Goal: Task Accomplishment & Management: Complete application form

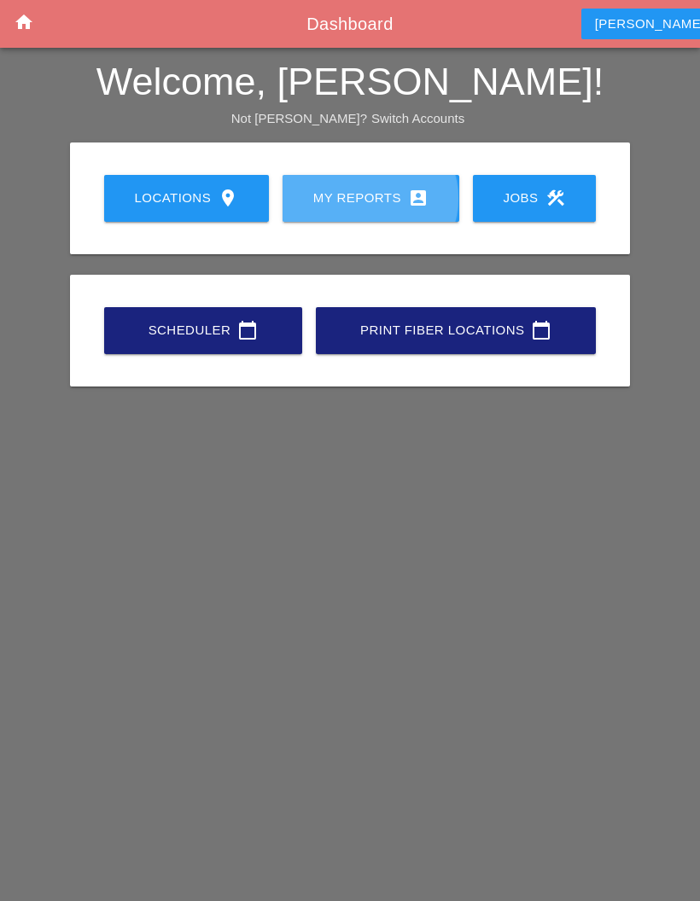
click at [369, 193] on div "My Reports account_box" at bounding box center [371, 198] width 122 height 20
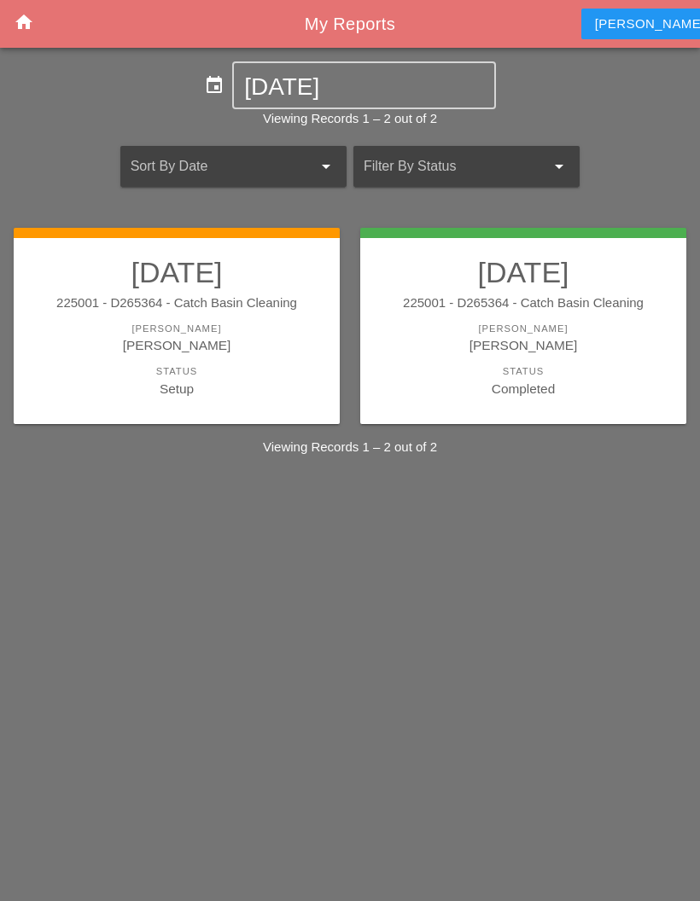
click at [239, 394] on div "Setup" at bounding box center [177, 389] width 292 height 20
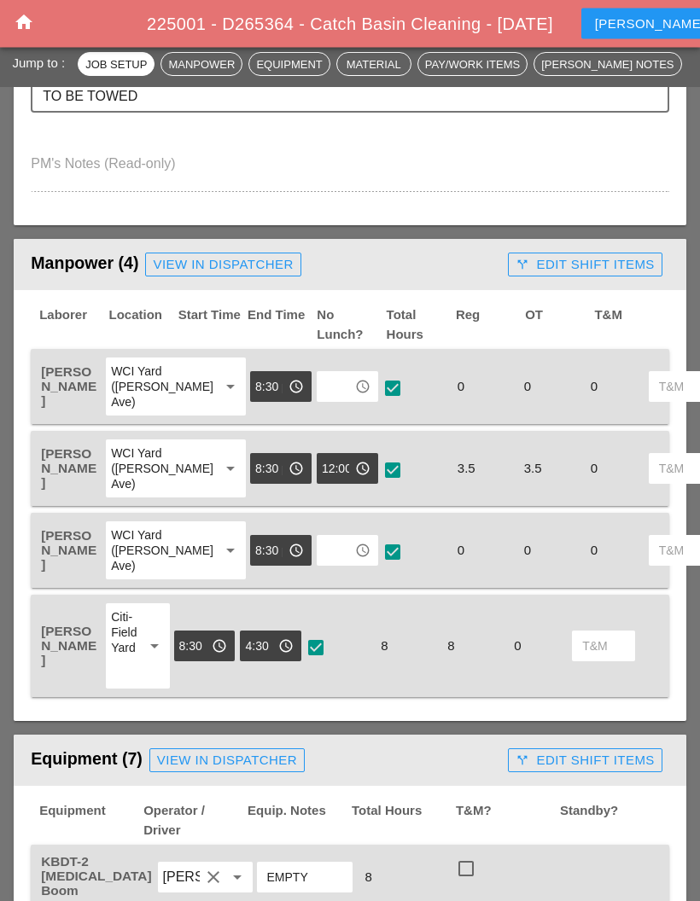
scroll to position [664, 0]
click at [322, 389] on input "text" at bounding box center [335, 386] width 27 height 27
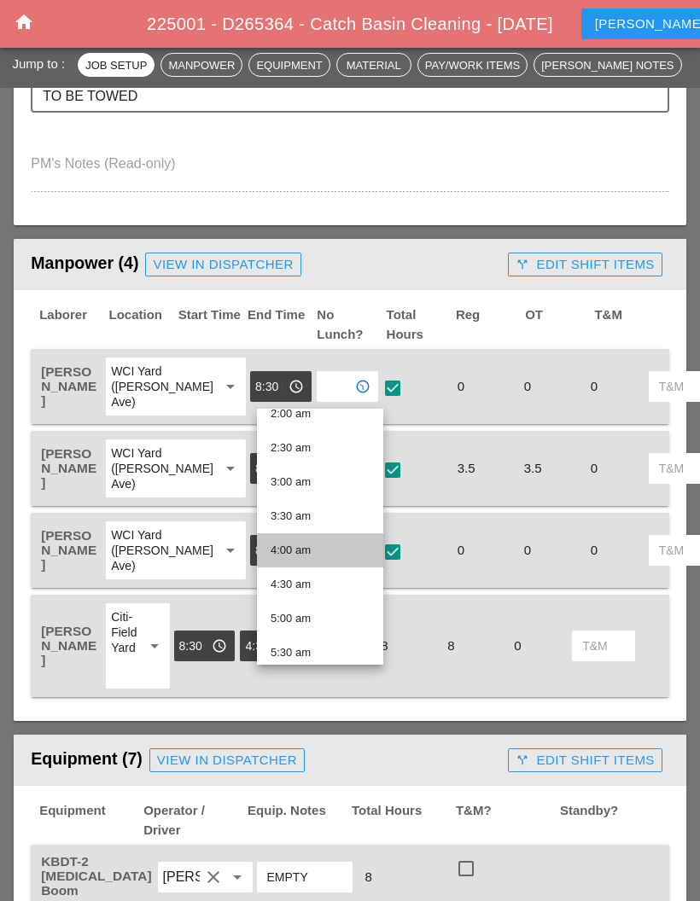
scroll to position [178, 0]
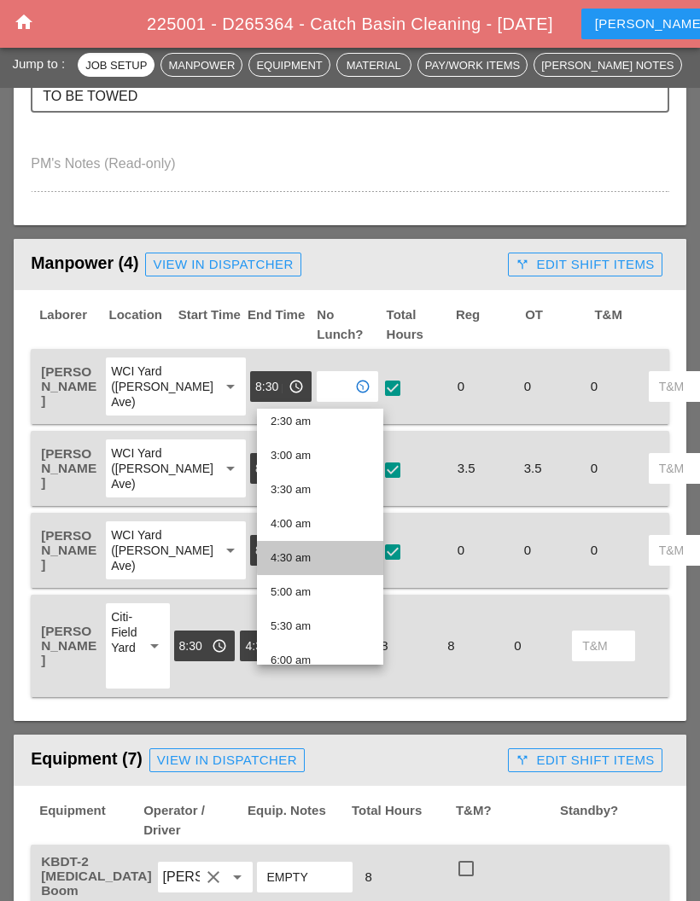
click at [316, 553] on div "4:30 am" at bounding box center [319, 558] width 99 height 20
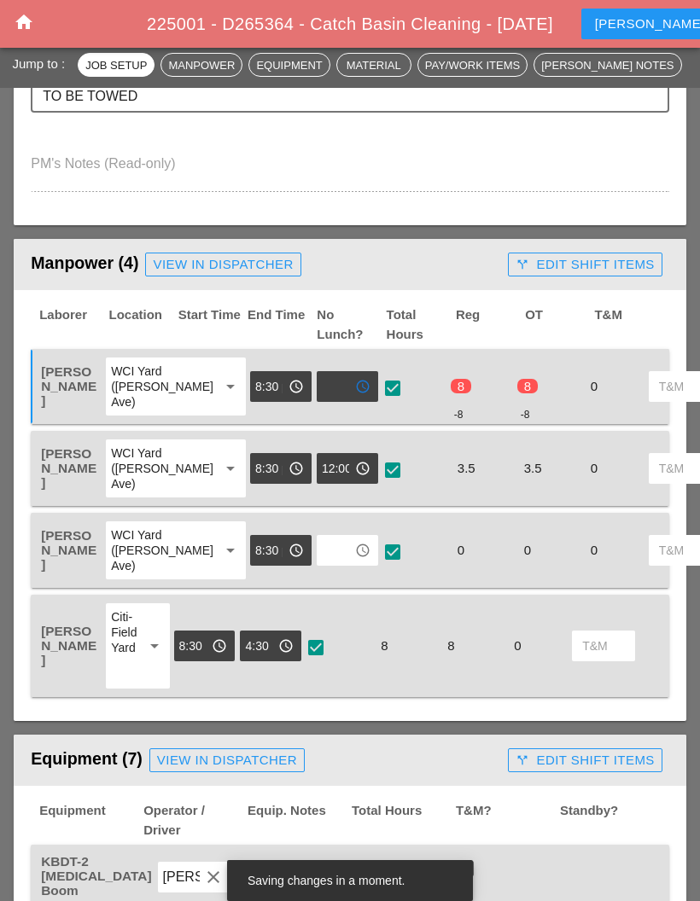
click at [322, 564] on input "text" at bounding box center [335, 550] width 27 height 27
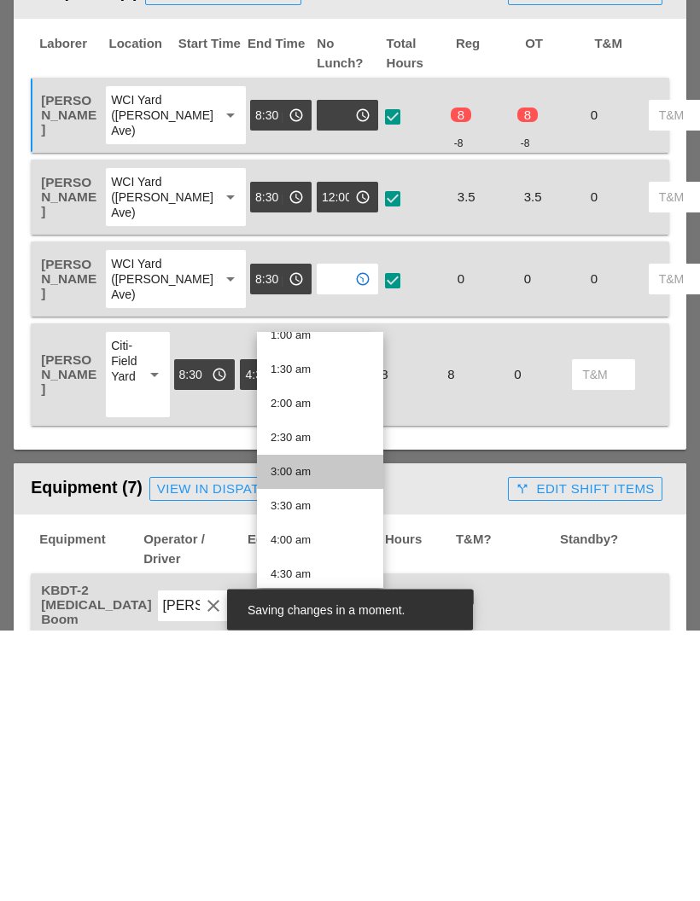
scroll to position [124, 0]
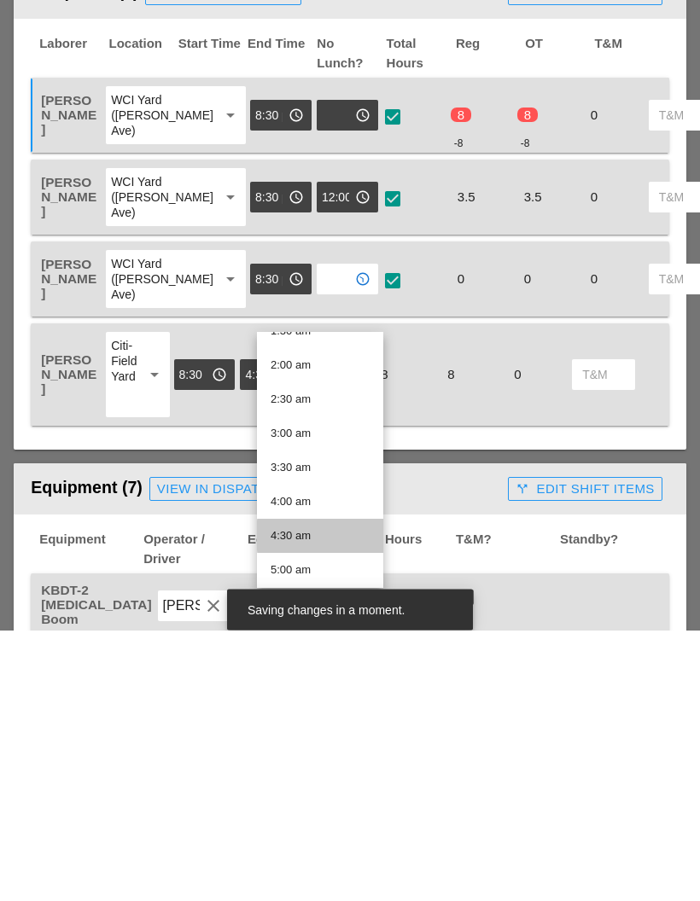
click at [317, 797] on div "4:30 am" at bounding box center [319, 807] width 99 height 20
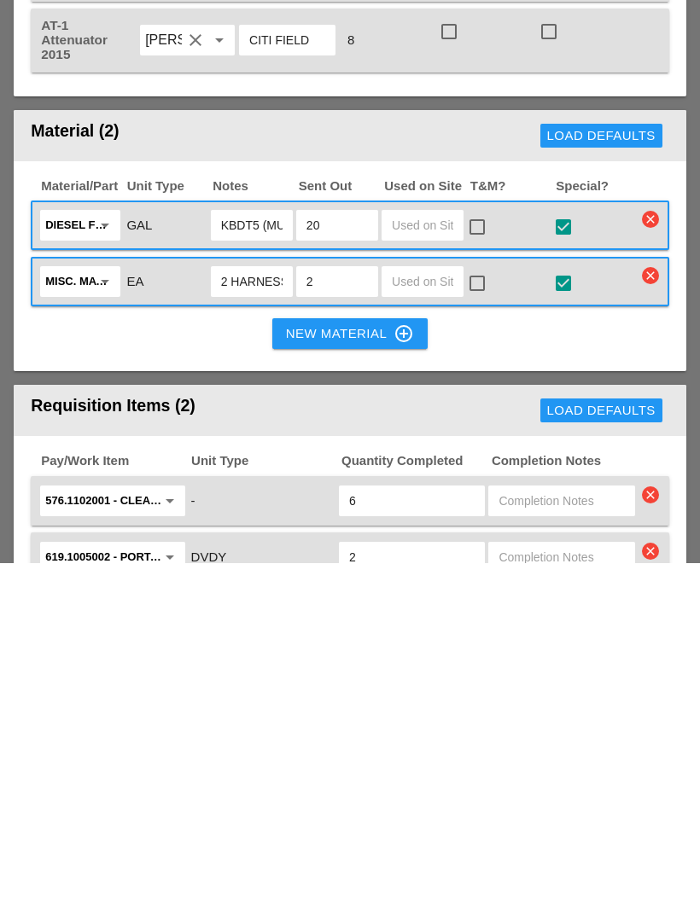
scroll to position [1673, 0]
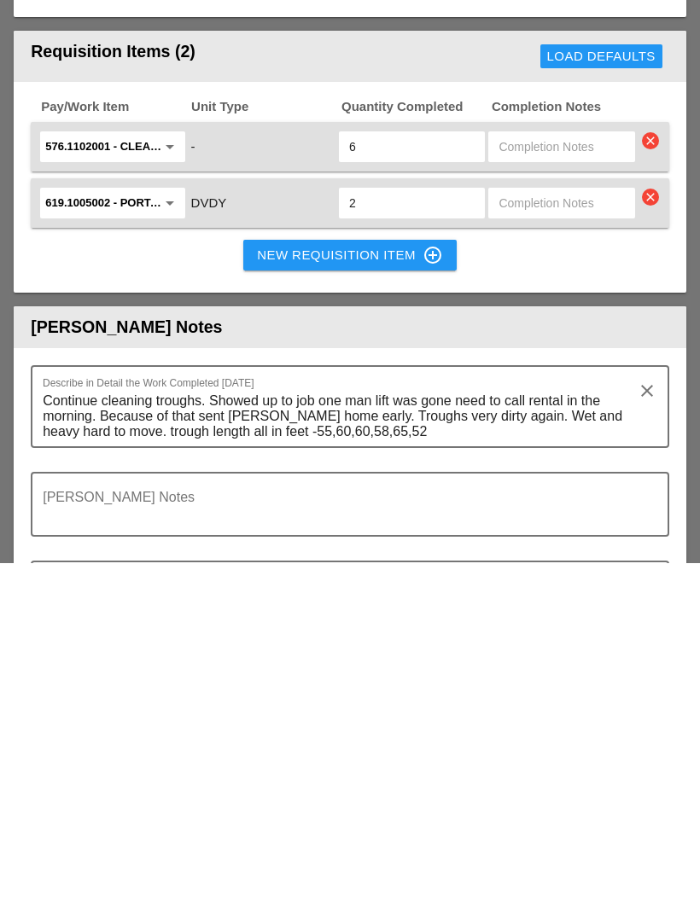
click at [487, 644] on header "[PERSON_NAME] Notes" at bounding box center [350, 665] width 672 height 42
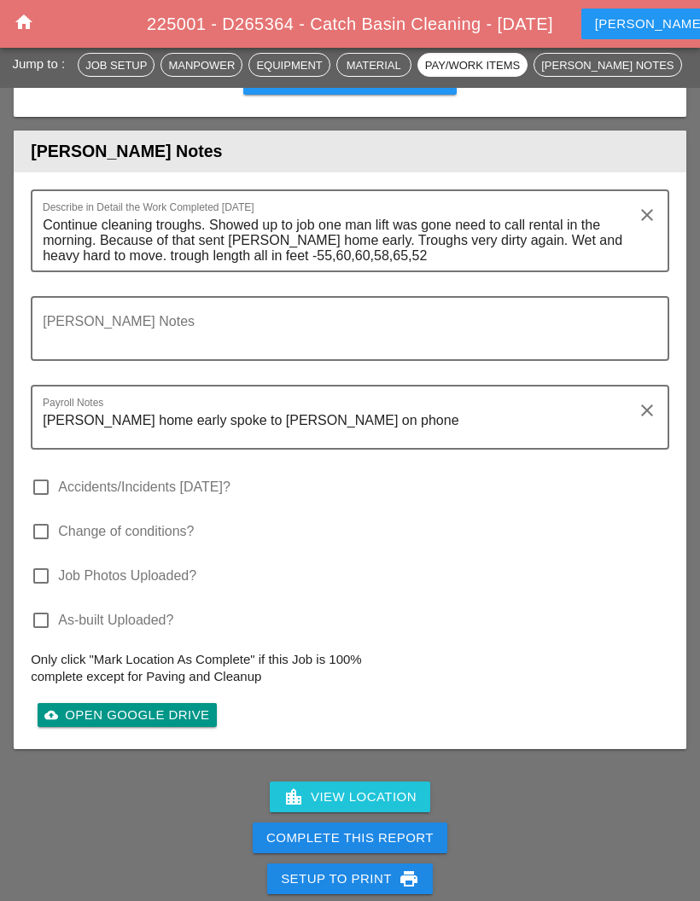
scroll to position [2546, 0]
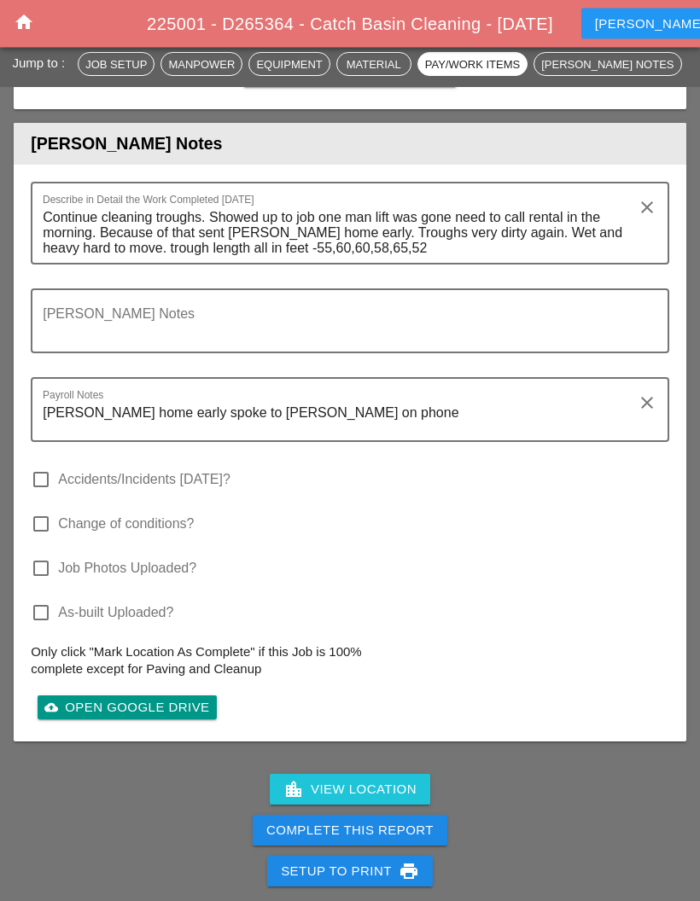
click at [358, 816] on button "Complete This Report" at bounding box center [350, 831] width 195 height 31
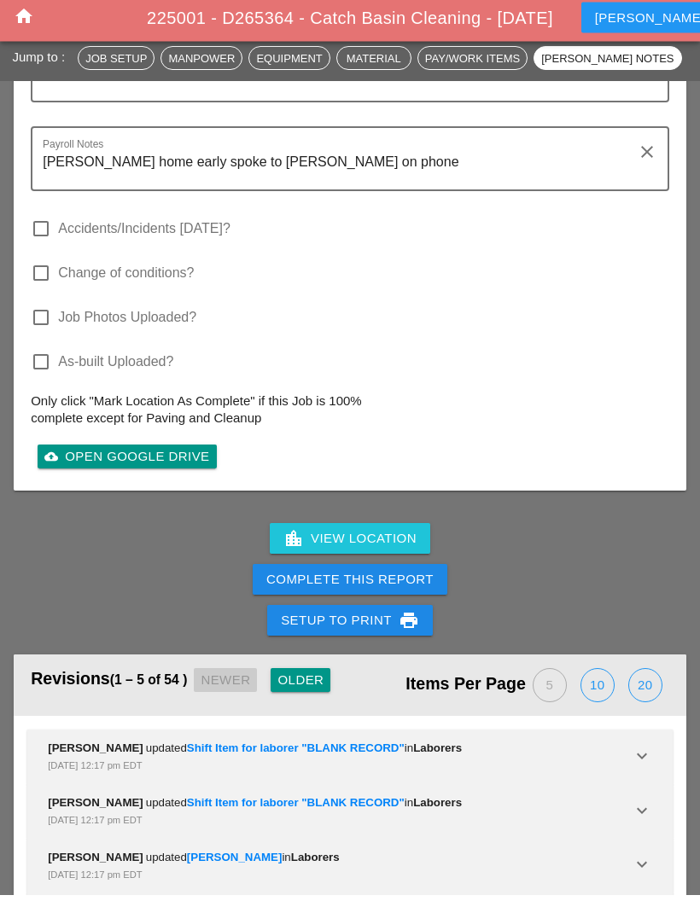
scroll to position [2789, 0]
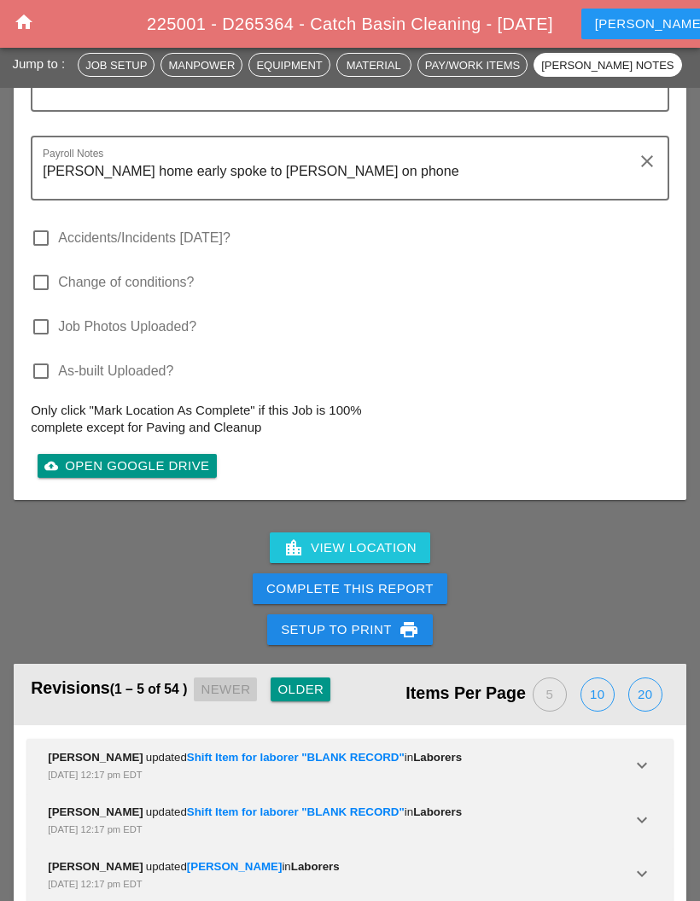
click at [367, 579] on div "Complete This Report" at bounding box center [349, 589] width 167 height 20
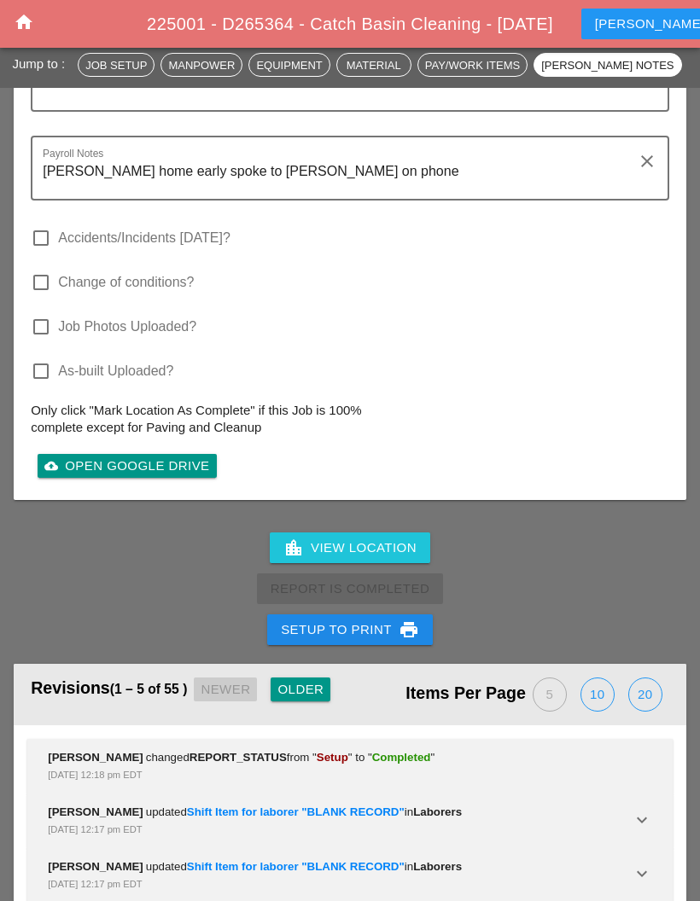
click at [14, 32] on icon "home" at bounding box center [24, 22] width 20 height 20
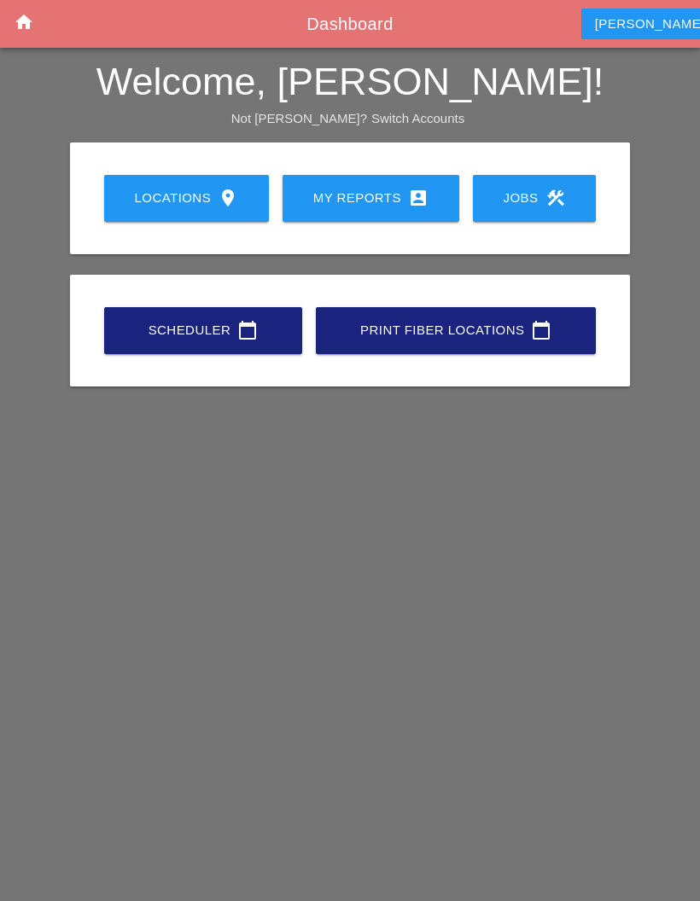
scroll to position [68, 0]
